Goal: Task Accomplishment & Management: Use online tool/utility

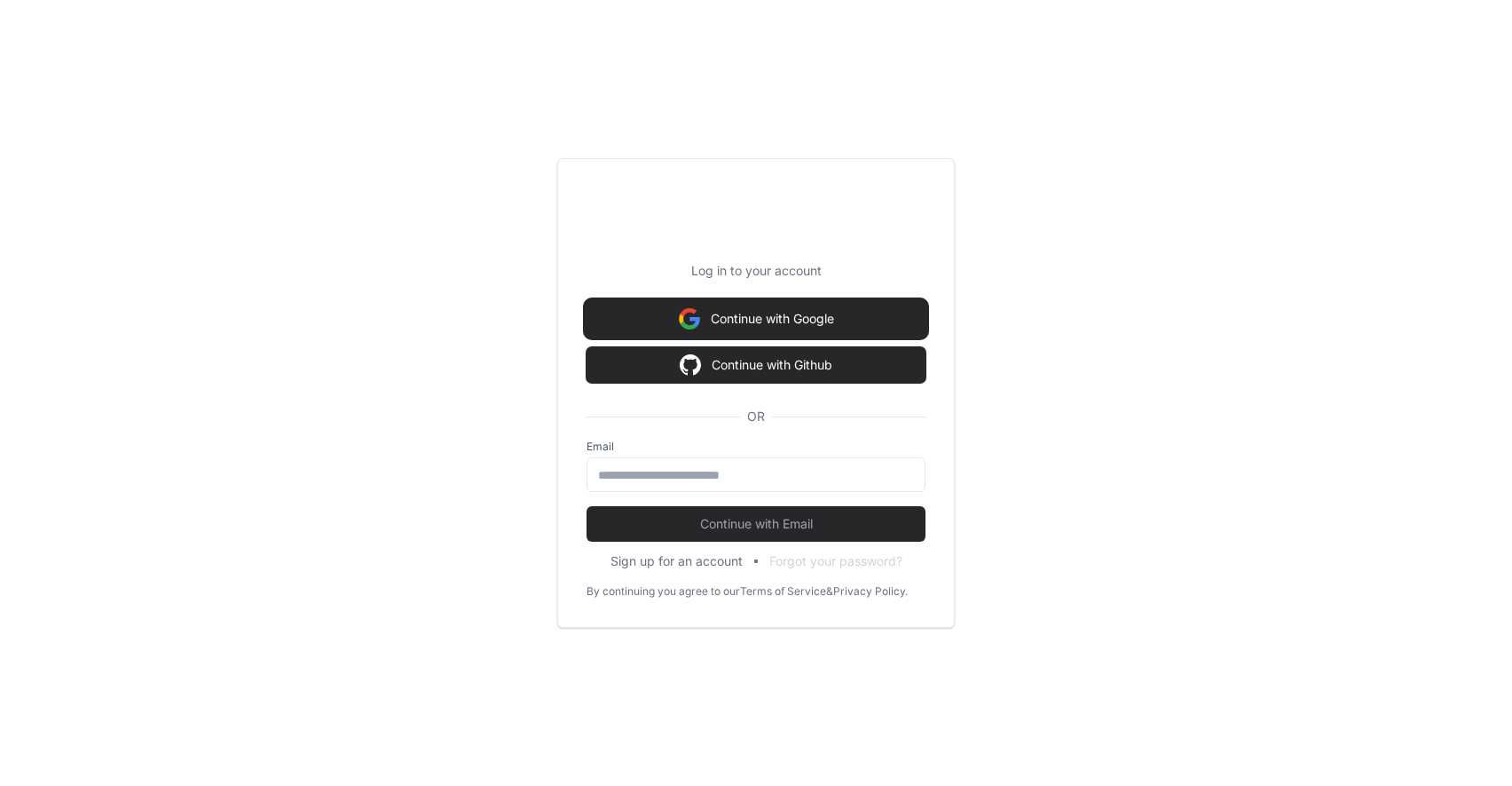
click at [680, 336] on img at bounding box center [690, 319] width 22 height 36
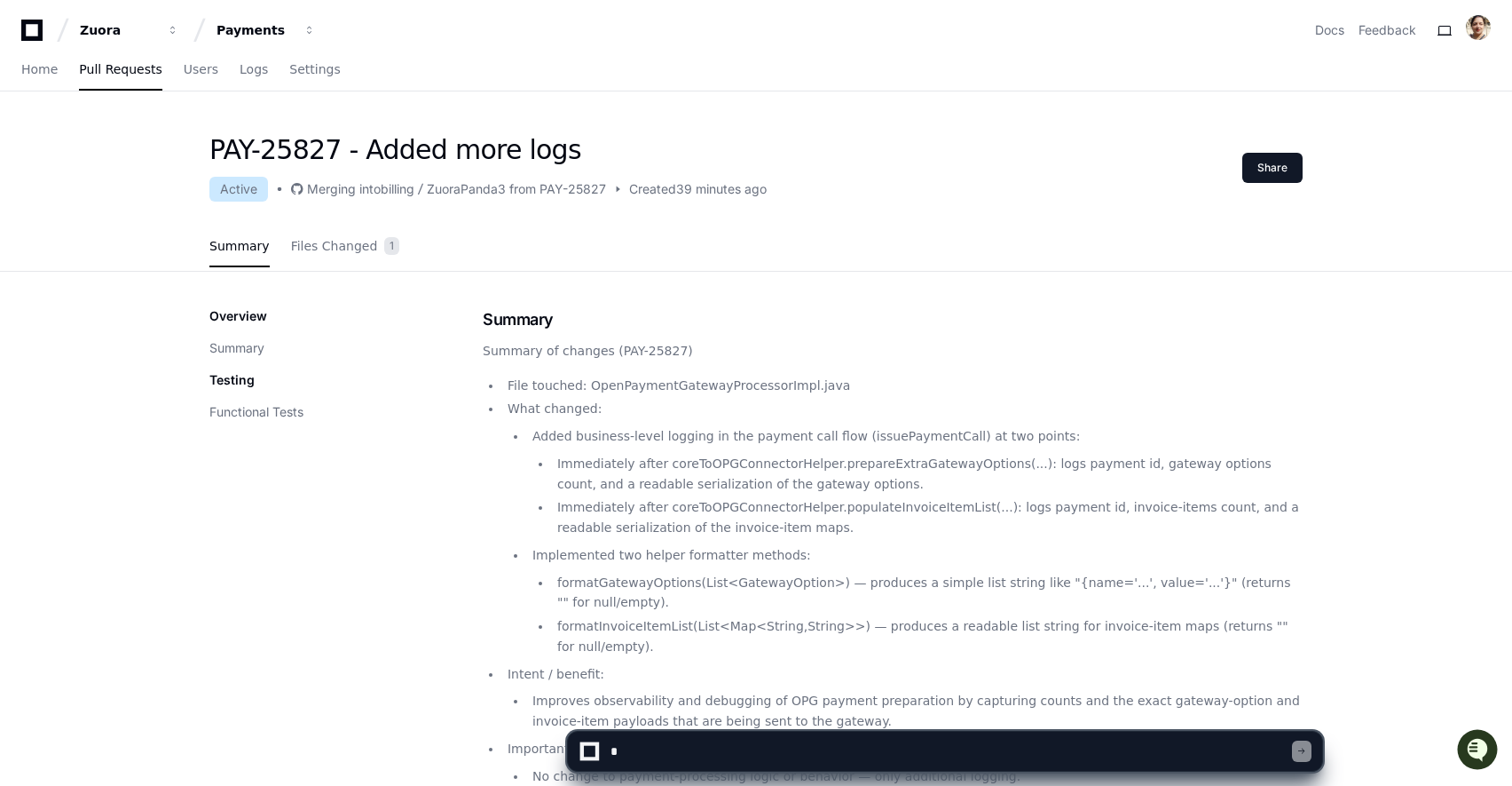
click at [675, 757] on textarea at bounding box center [949, 751] width 685 height 39
type textarea "**********"
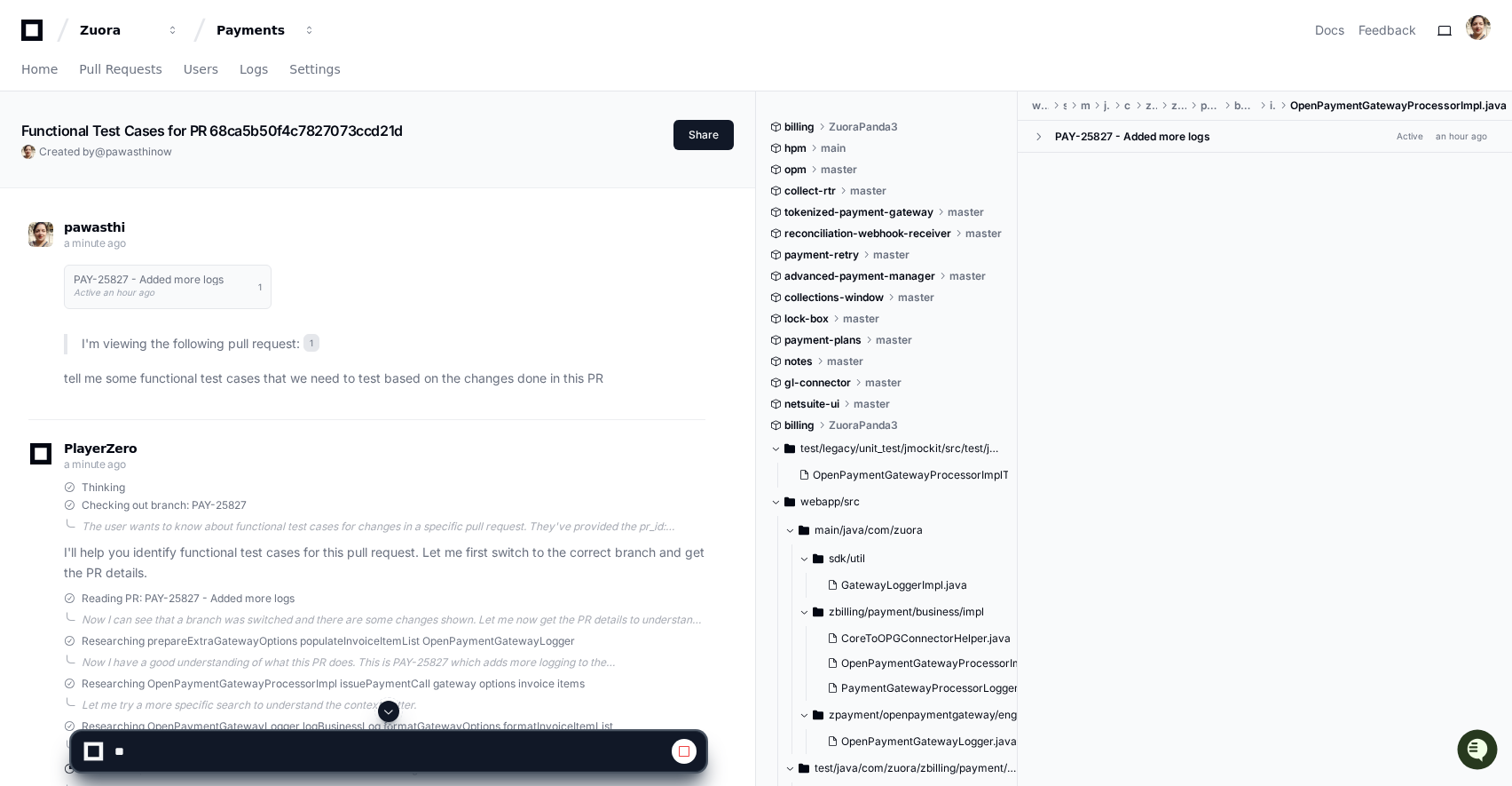
click at [1042, 135] on span at bounding box center [1037, 136] width 12 height 12
